Goal: Information Seeking & Learning: Learn about a topic

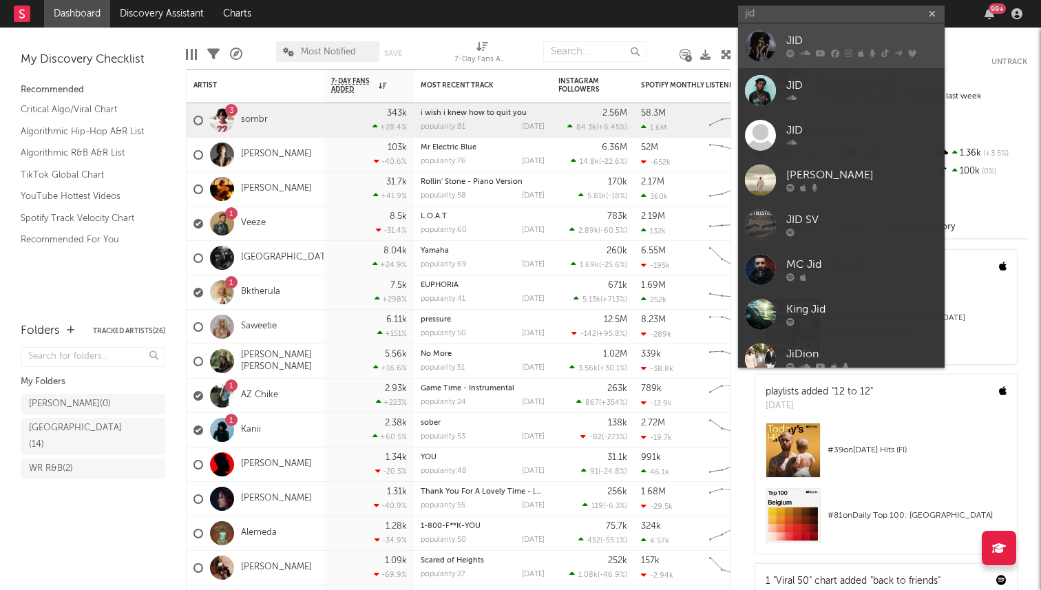
type input "jid"
click at [799, 43] on div "JID" at bounding box center [861, 41] width 151 height 17
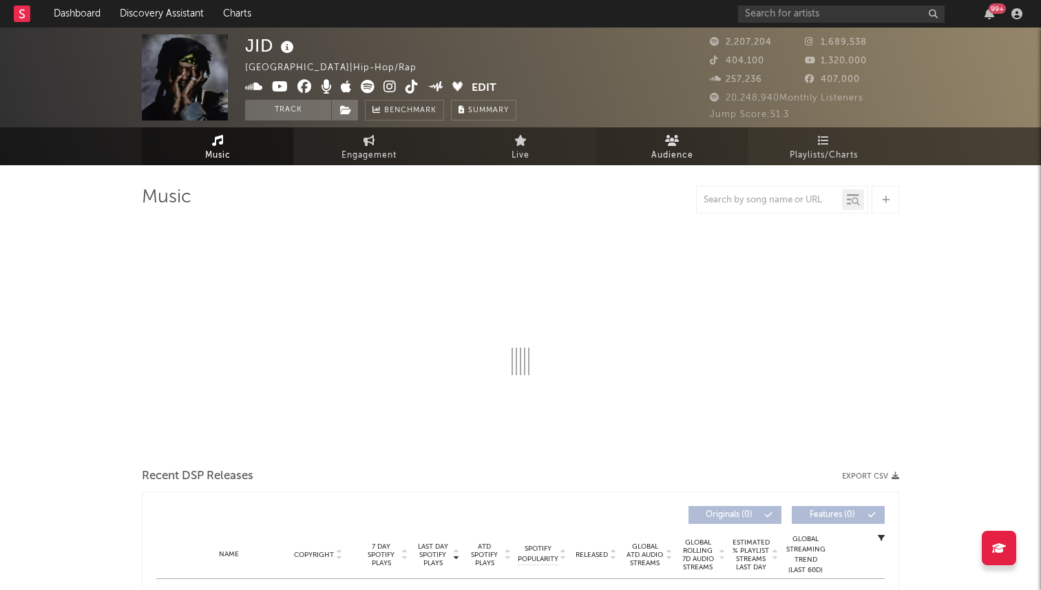
select select "6m"
